Goal: Task Accomplishment & Management: Manage account settings

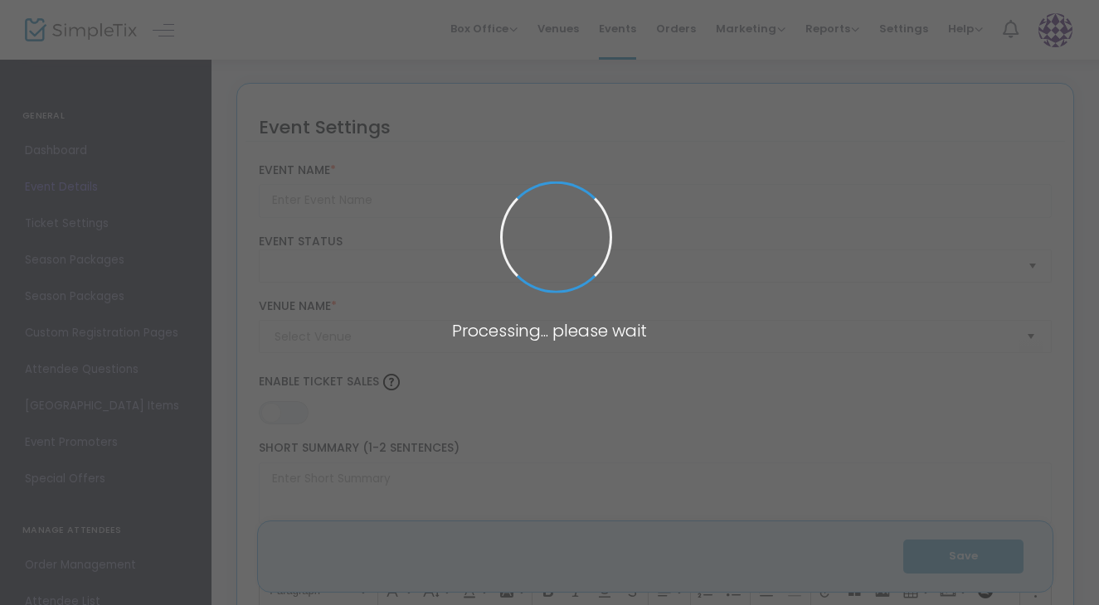
type input "Haunted Handbuilding: [DATE] Trinket Dishes"
type textarea "Part of Community [PERSON_NAME]’s Haunted Handbuilding SeriesJoin us for a spoo…"
type input "Register Now"
type input "Community Clay - Pattern Shop"
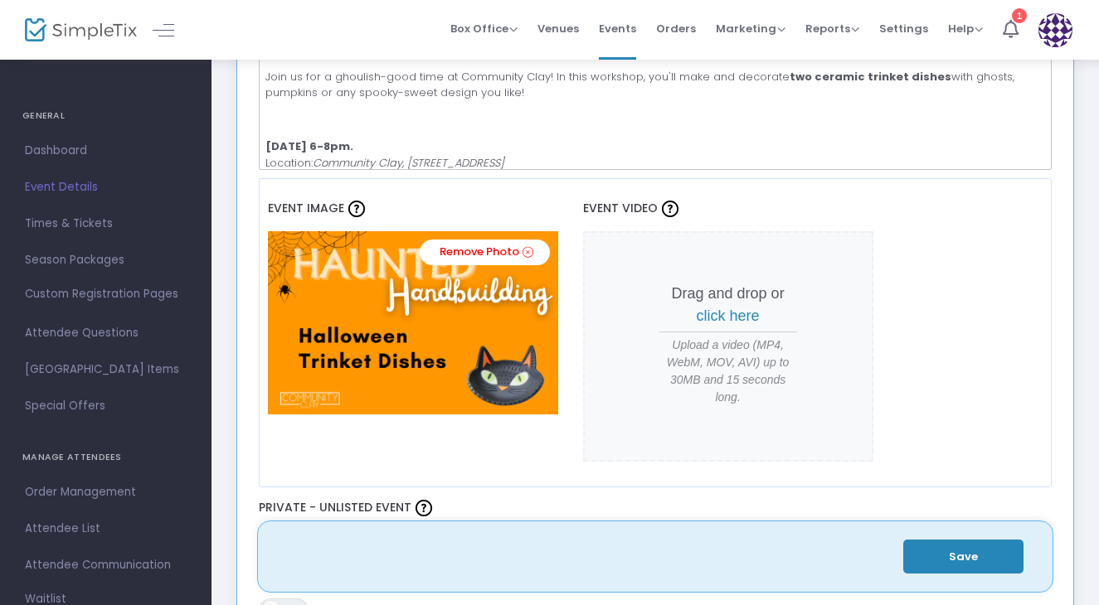
scroll to position [620, 0]
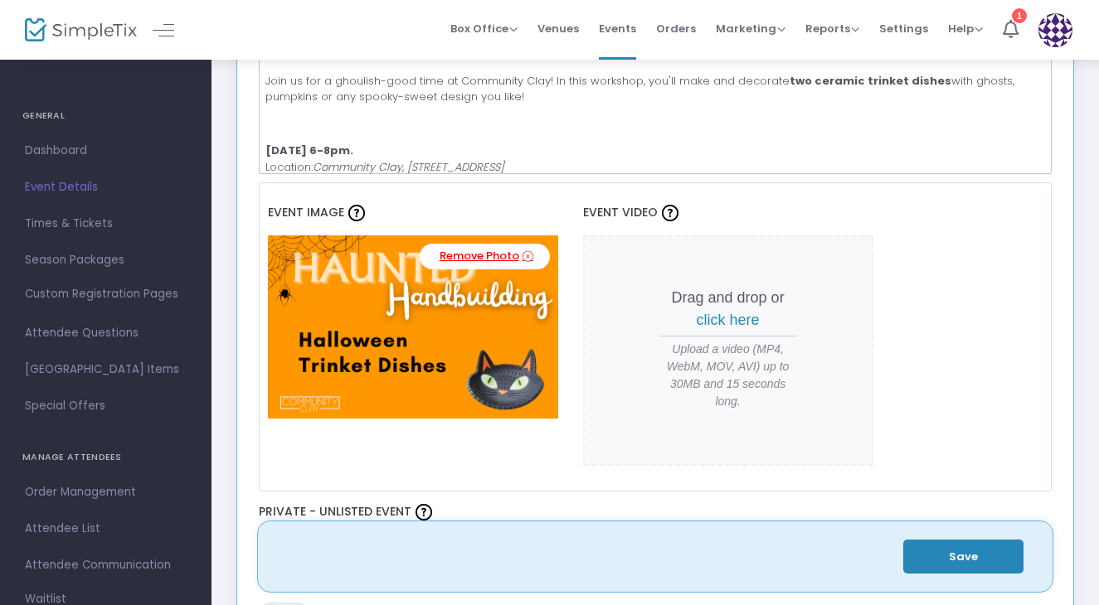
click at [448, 258] on link "Remove Photo" at bounding box center [485, 257] width 130 height 26
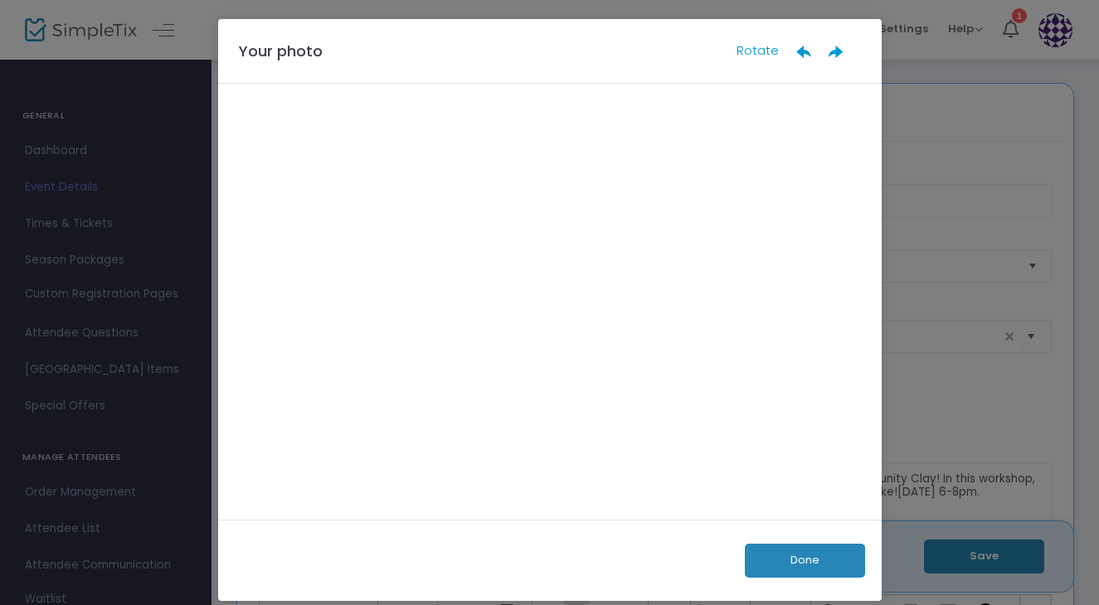
scroll to position [0, 0]
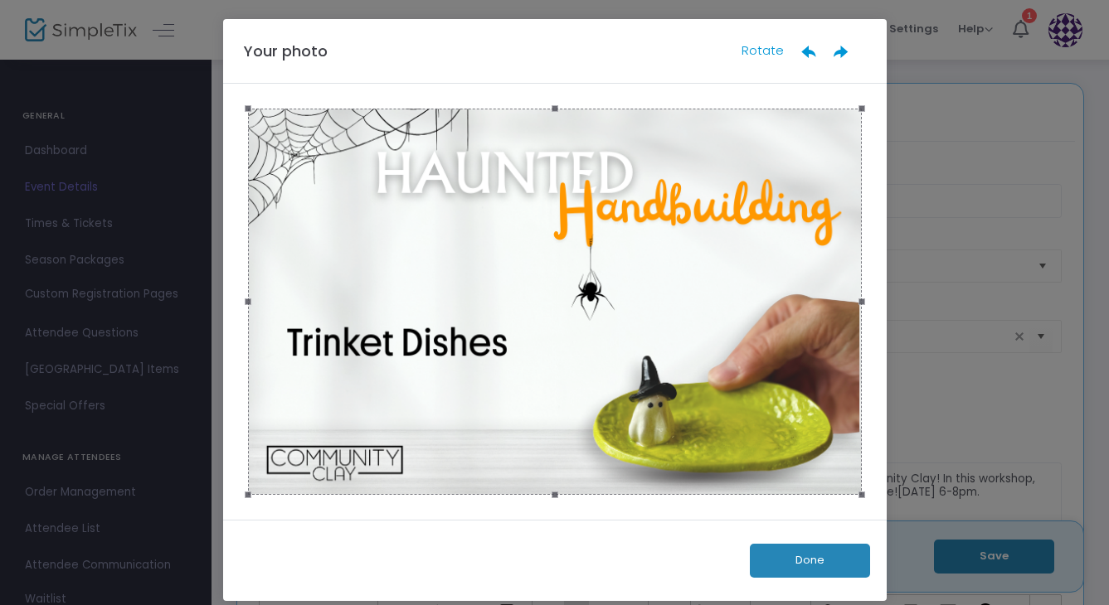
click at [797, 561] on button "Done" at bounding box center [810, 561] width 120 height 34
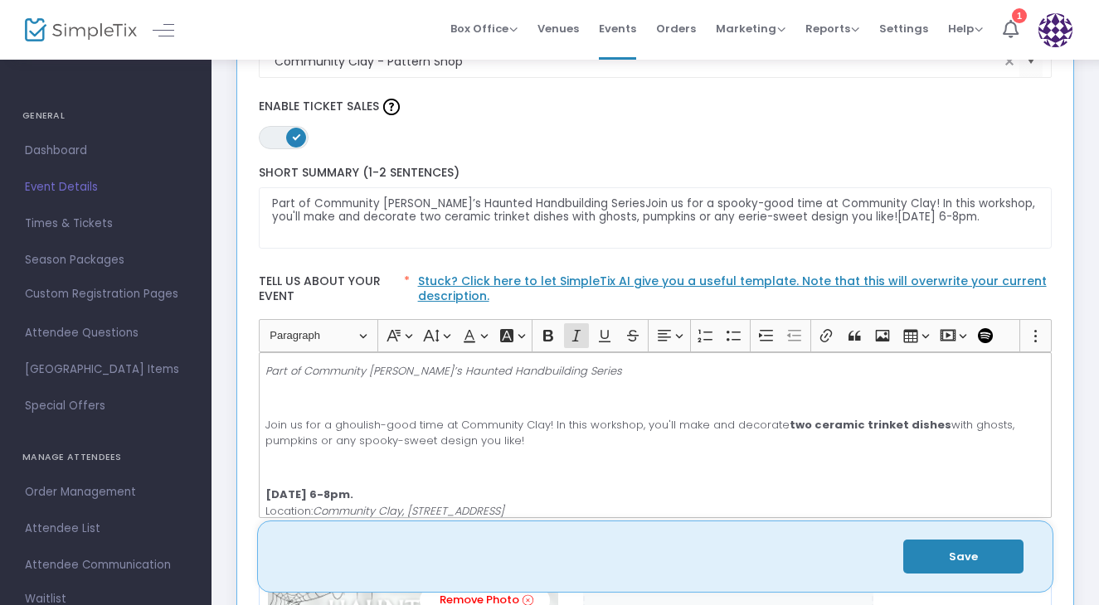
scroll to position [773, 0]
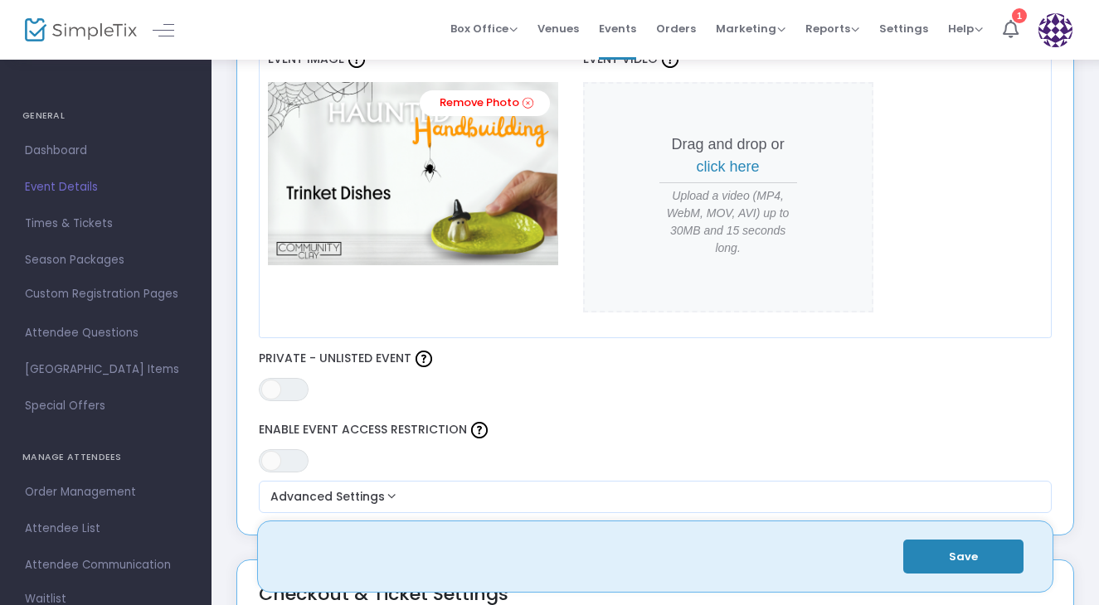
click at [975, 566] on button "Save" at bounding box center [963, 557] width 120 height 34
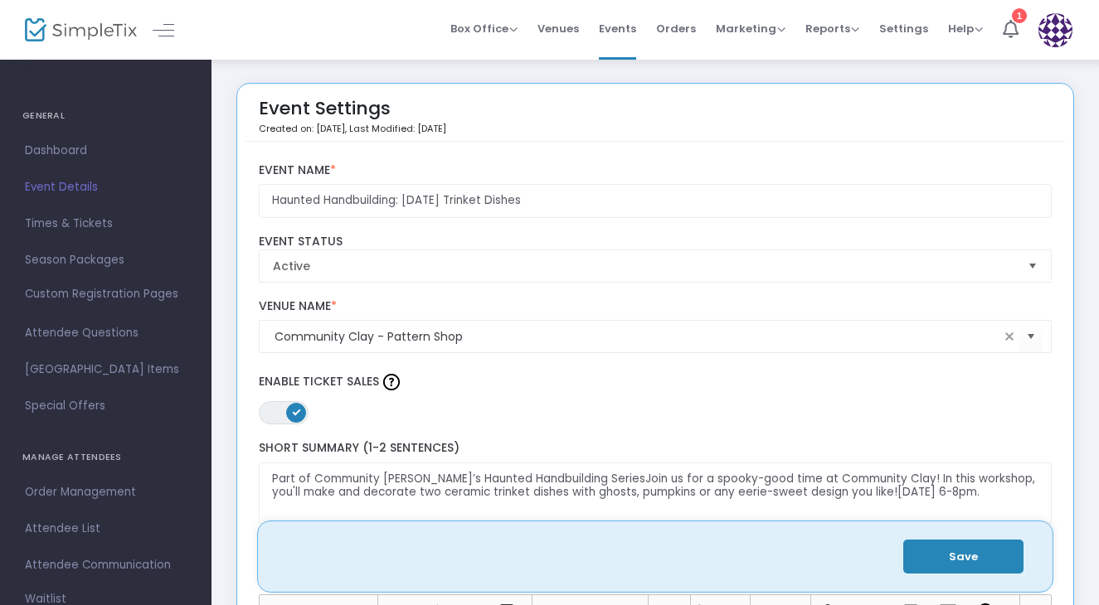
click at [620, 38] on span "Events" at bounding box center [617, 28] width 37 height 42
